Goal: Navigation & Orientation: Find specific page/section

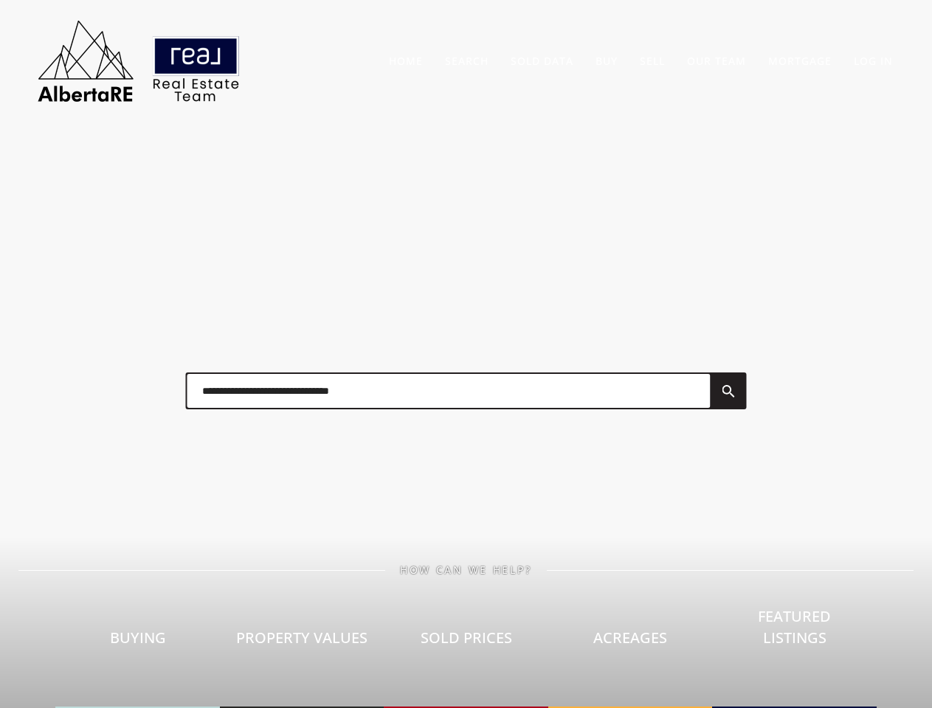
click at [466, 354] on div at bounding box center [466, 391] width 590 height 74
click at [466, 61] on link "Search" at bounding box center [467, 61] width 44 height 14
click at [607, 61] on link "Buy" at bounding box center [606, 61] width 22 height 14
click at [652, 61] on link "Sell" at bounding box center [652, 61] width 25 height 14
